Goal: Use online tool/utility

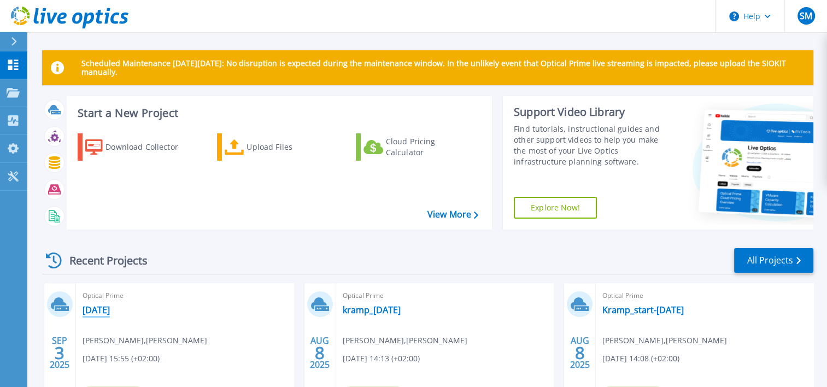
click at [110, 311] on link "[DATE]" at bounding box center [96, 309] width 27 height 11
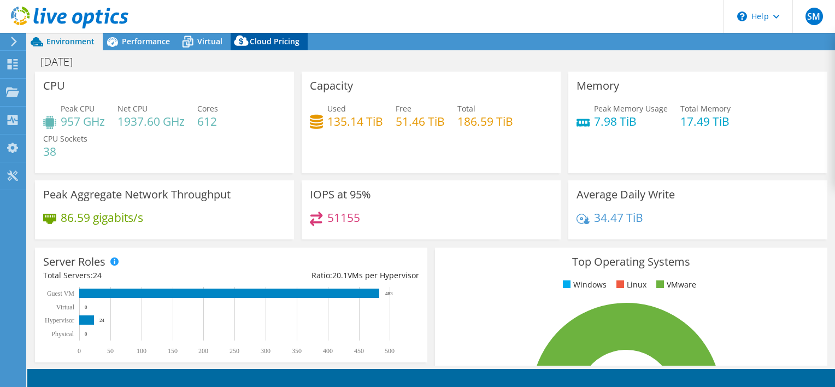
select select "EUFrankfurt"
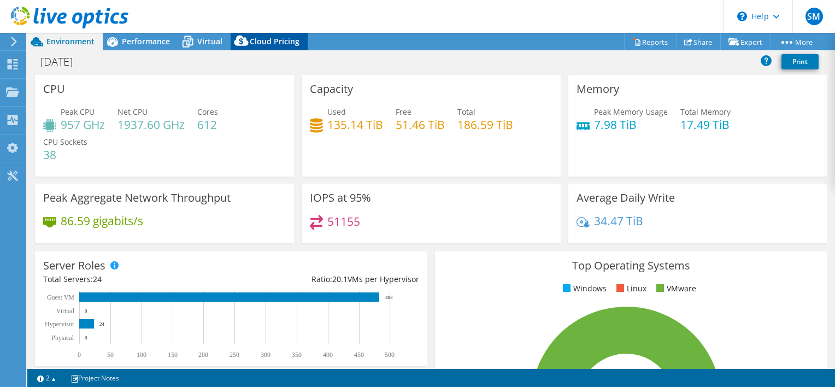
click at [270, 43] on span "Cloud Pricing" at bounding box center [275, 41] width 50 height 10
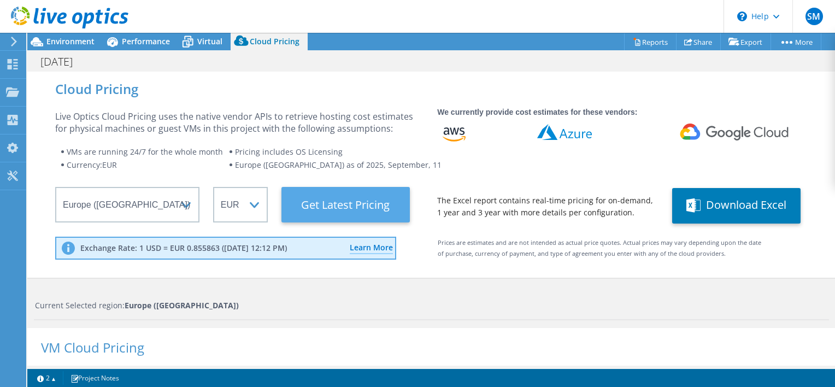
click at [332, 196] on Latest "Get Latest Pricing" at bounding box center [346, 205] width 128 height 36
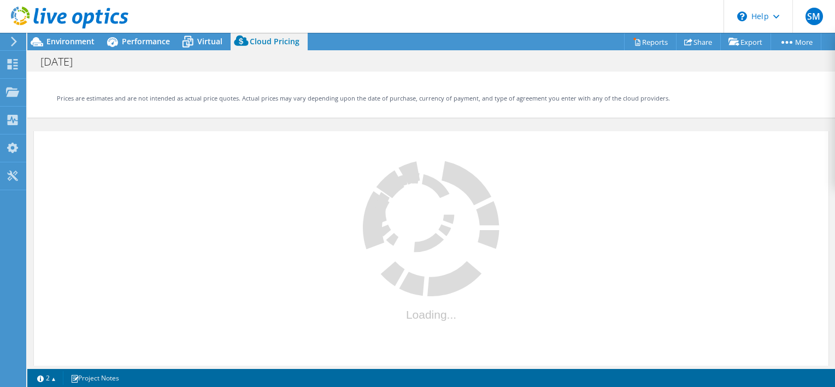
scroll to position [159, 0]
select select "EUR"
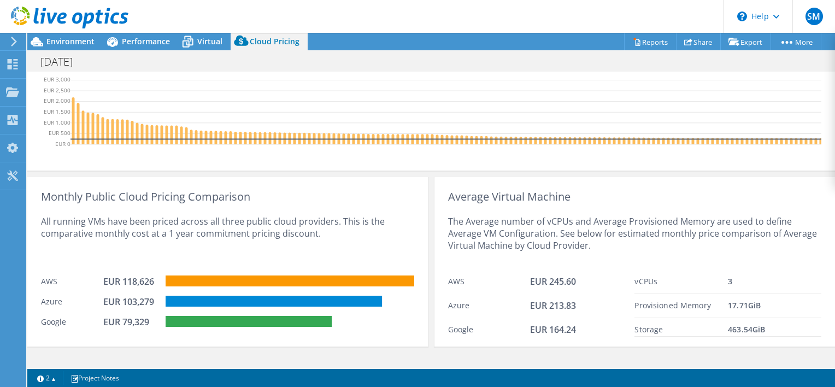
scroll to position [460, 0]
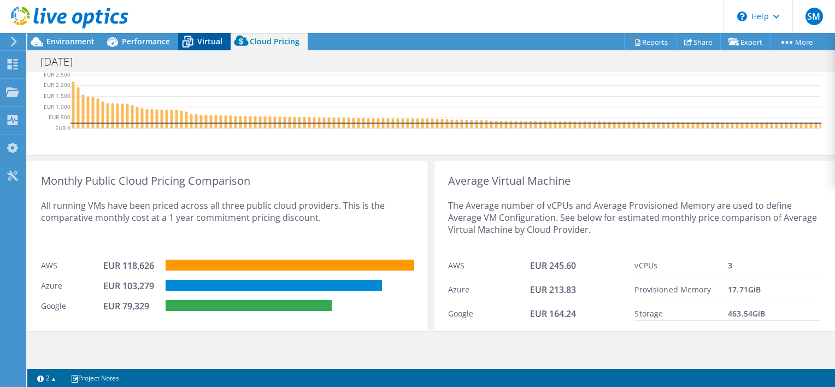
click at [203, 42] on span "Virtual" at bounding box center [209, 41] width 25 height 10
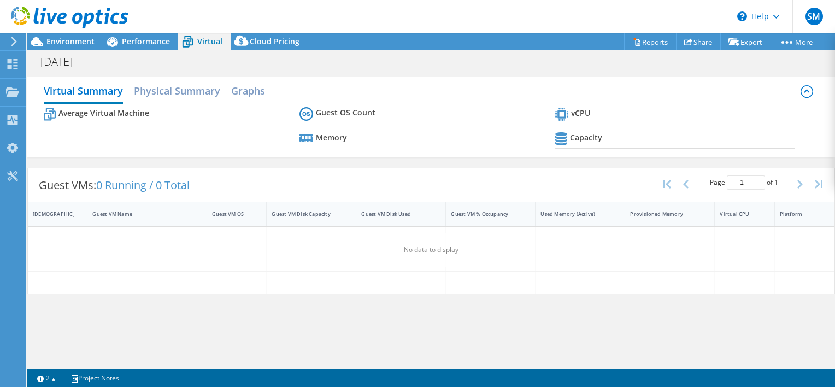
scroll to position [0, 0]
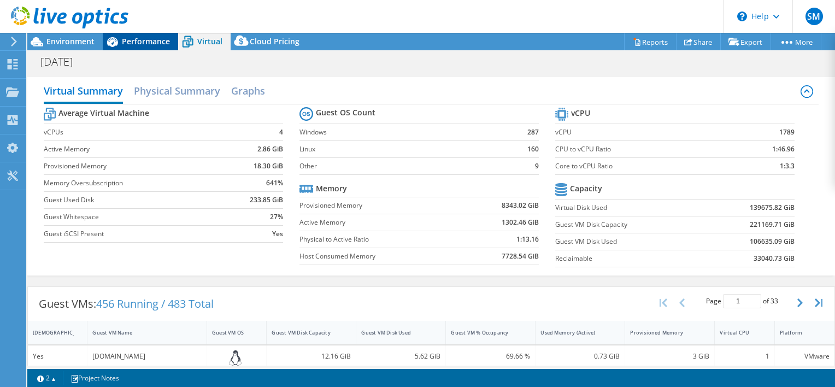
click at [156, 39] on span "Performance" at bounding box center [146, 41] width 48 height 10
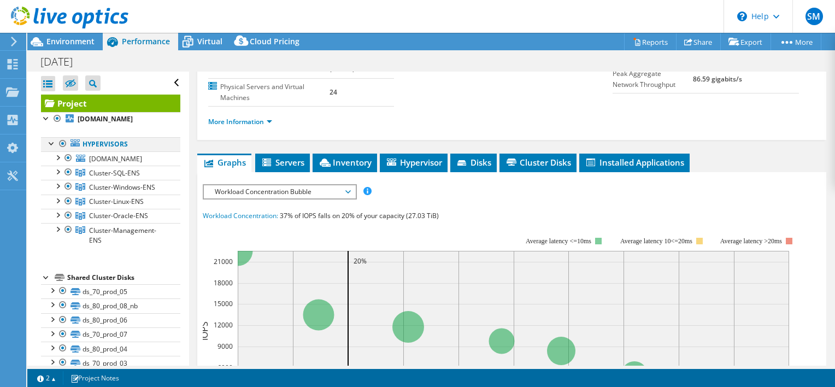
click at [62, 142] on div at bounding box center [62, 143] width 11 height 13
